Goal: Task Accomplishment & Management: Manage account settings

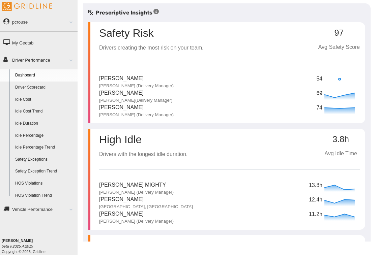
click at [37, 86] on link "Driver Scorecard" at bounding box center [44, 88] width 65 height 12
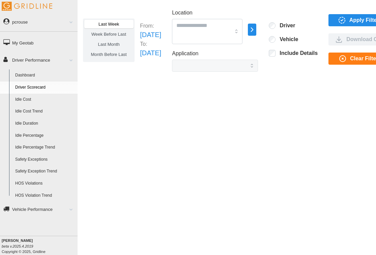
click at [197, 120] on div "Last Week Week Before Last Last Month Month Before Last From: [DATE] To: [DATE]…" at bounding box center [227, 122] width 299 height 238
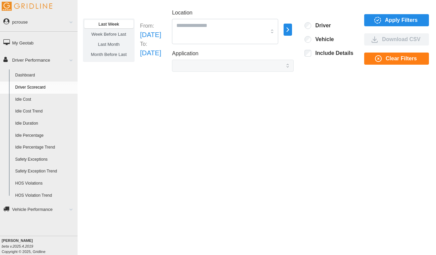
click at [376, 21] on span "Apply Filters" at bounding box center [401, 20] width 33 height 11
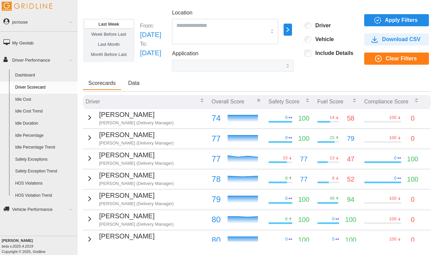
click at [37, 23] on link "pcrouse" at bounding box center [39, 21] width 78 height 15
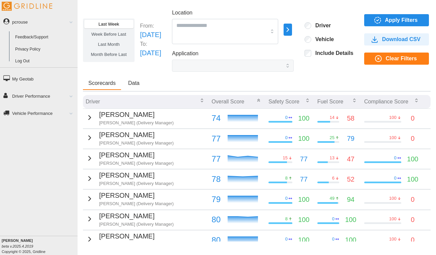
click at [34, 61] on link "Log Out" at bounding box center [44, 61] width 65 height 12
